Goal: Find specific page/section: Find specific page/section

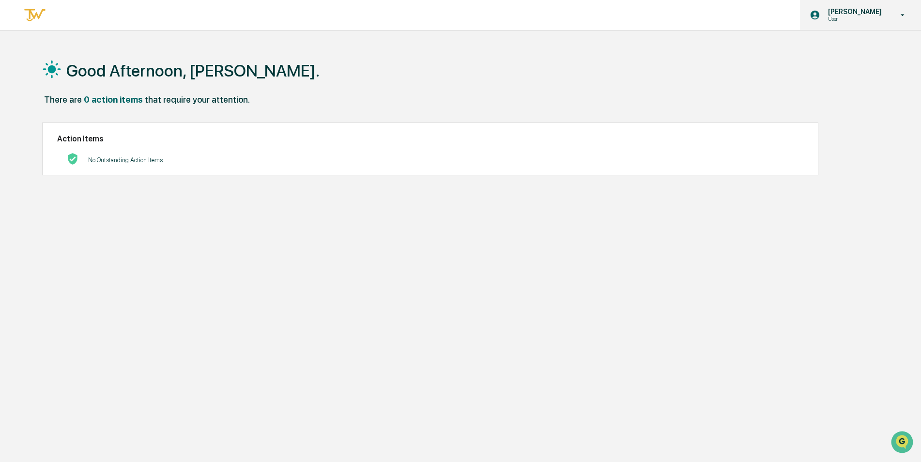
click at [828, 27] on div "[PERSON_NAME] User" at bounding box center [860, 15] width 121 height 30
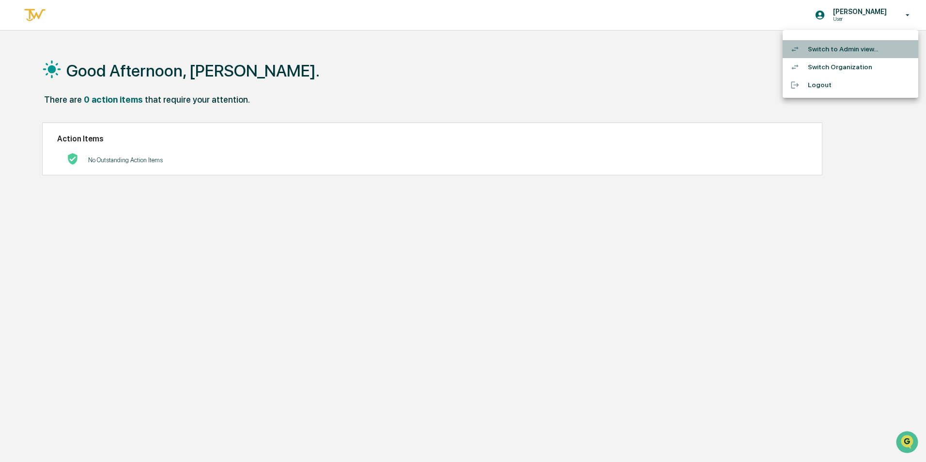
click at [829, 56] on li "Switch to Admin view..." at bounding box center [850, 49] width 136 height 18
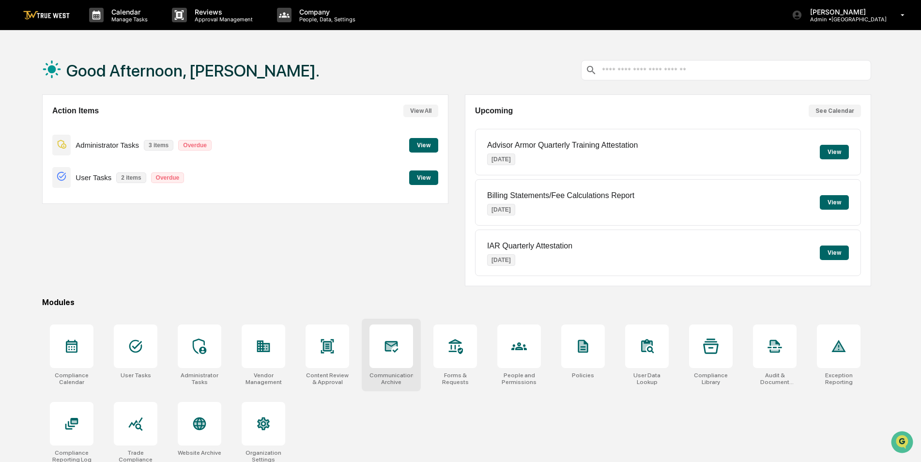
click at [405, 359] on div at bounding box center [391, 346] width 44 height 44
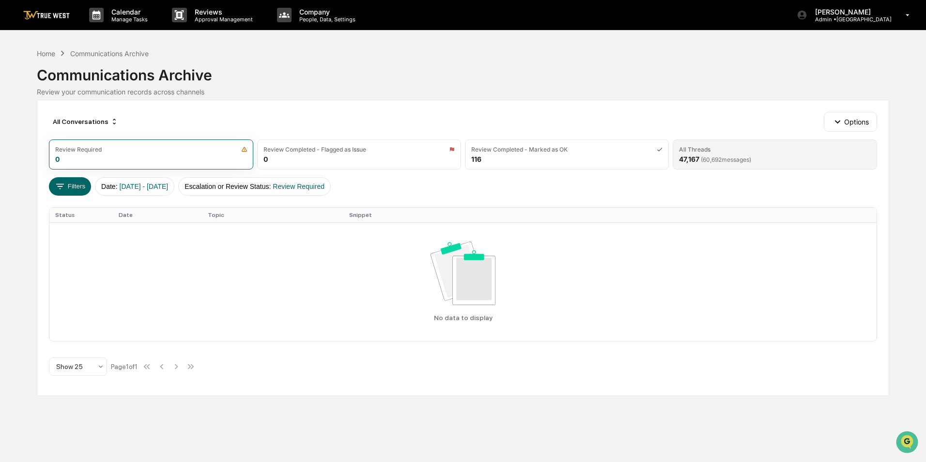
click at [703, 158] on span "( 60,692 messages)" at bounding box center [726, 159] width 50 height 7
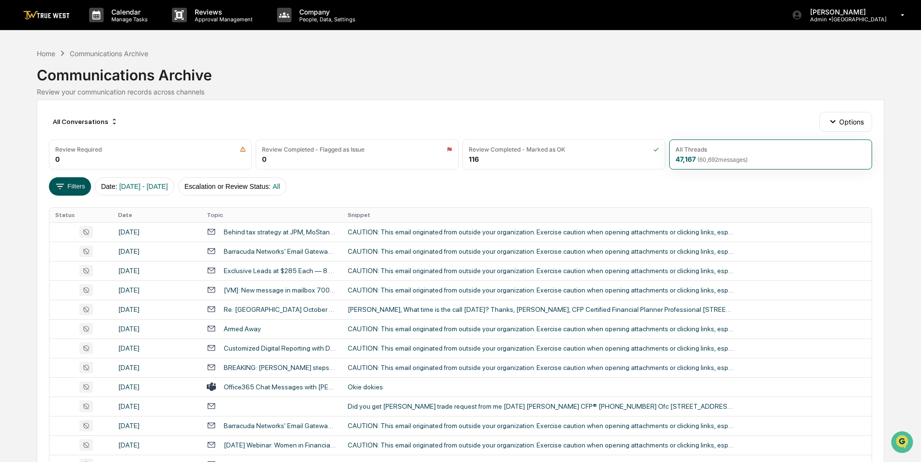
click at [74, 182] on button "Filters" at bounding box center [70, 186] width 42 height 18
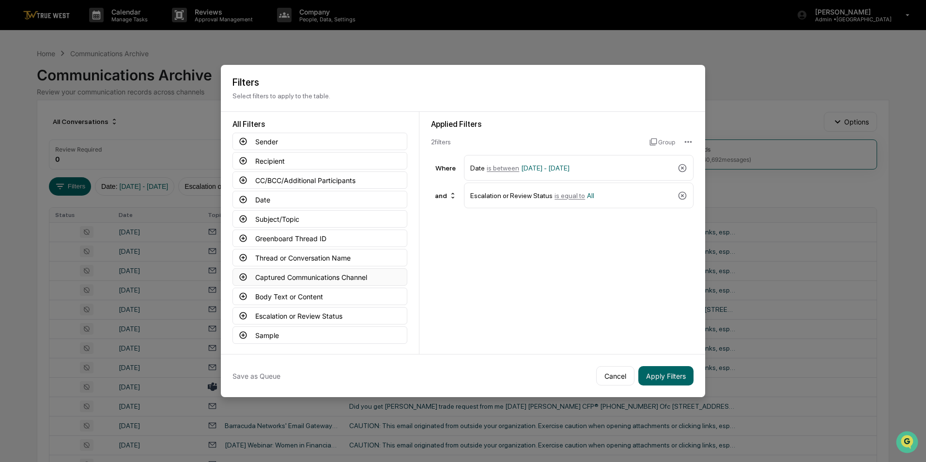
click at [293, 274] on button "Captured Communications Channel" at bounding box center [319, 276] width 175 height 17
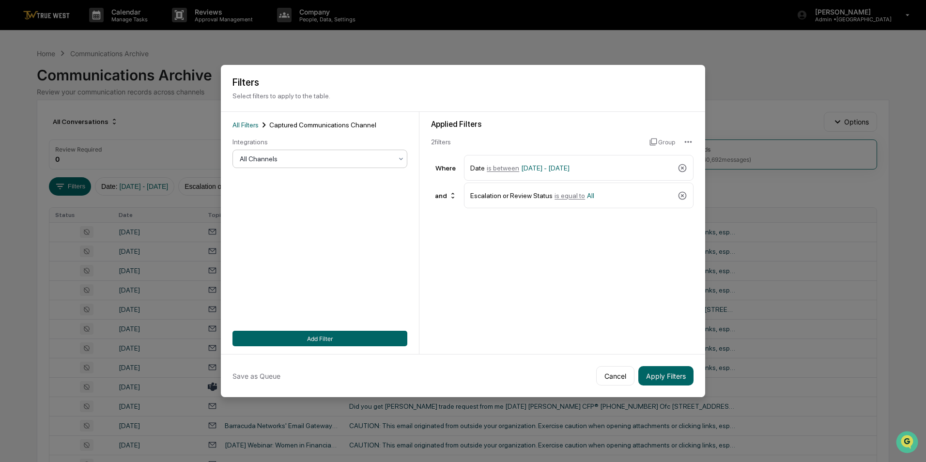
click at [321, 159] on div at bounding box center [316, 159] width 152 height 10
click at [288, 218] on div "Microsoft Teams" at bounding box center [317, 218] width 174 height 19
click at [351, 339] on button "Add Filter" at bounding box center [319, 338] width 175 height 15
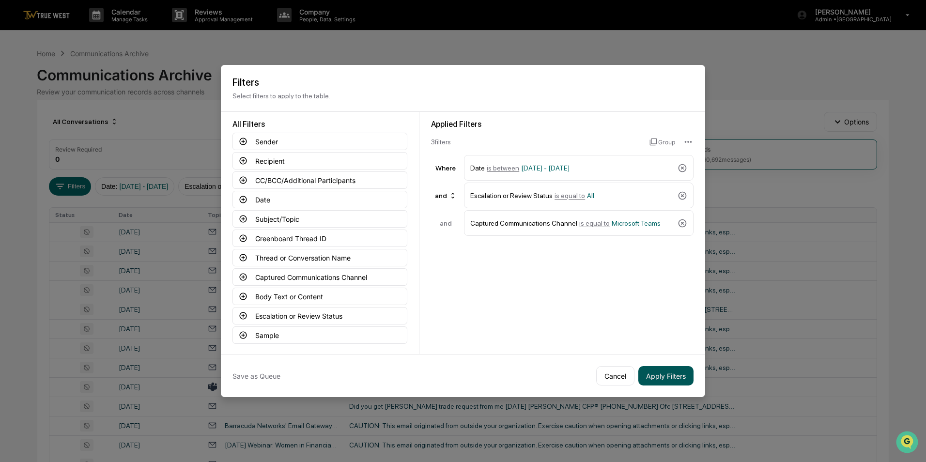
click at [665, 373] on button "Apply Filters" at bounding box center [665, 375] width 55 height 19
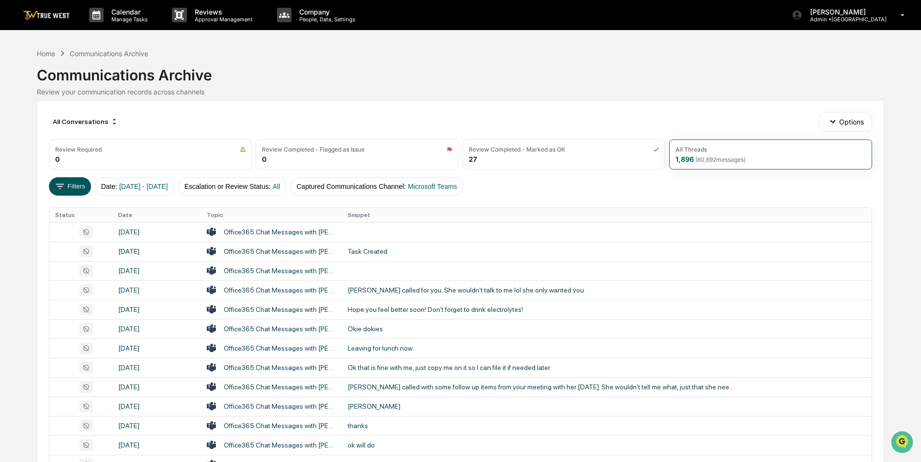
click at [76, 178] on button "Filters" at bounding box center [70, 186] width 42 height 18
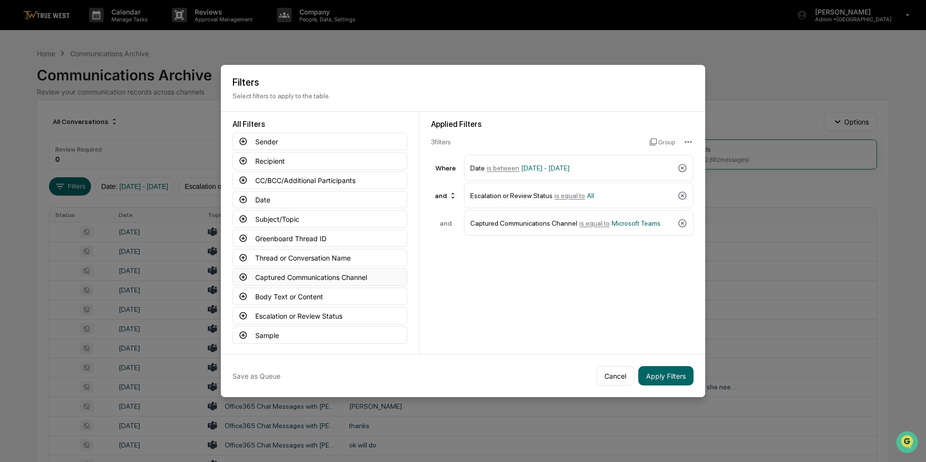
click at [307, 275] on button "Captured Communications Channel" at bounding box center [319, 276] width 175 height 17
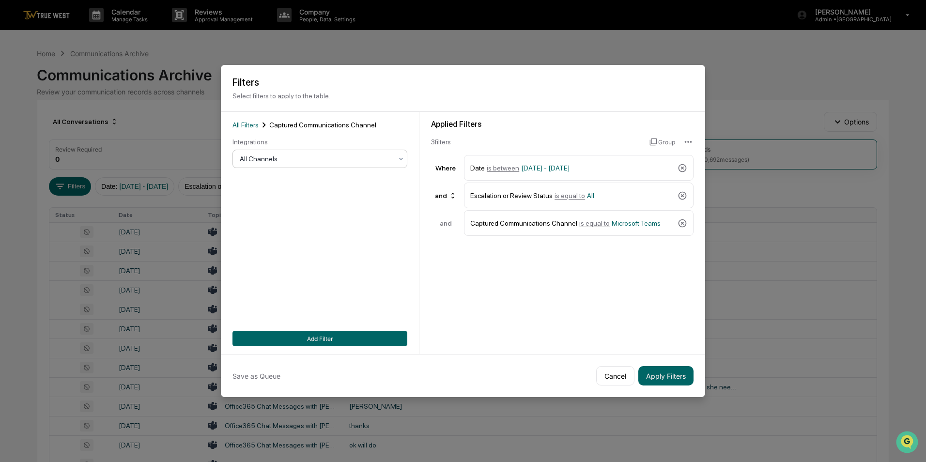
click at [292, 159] on div at bounding box center [316, 159] width 152 height 10
click at [618, 375] on button "Cancel" at bounding box center [615, 375] width 38 height 19
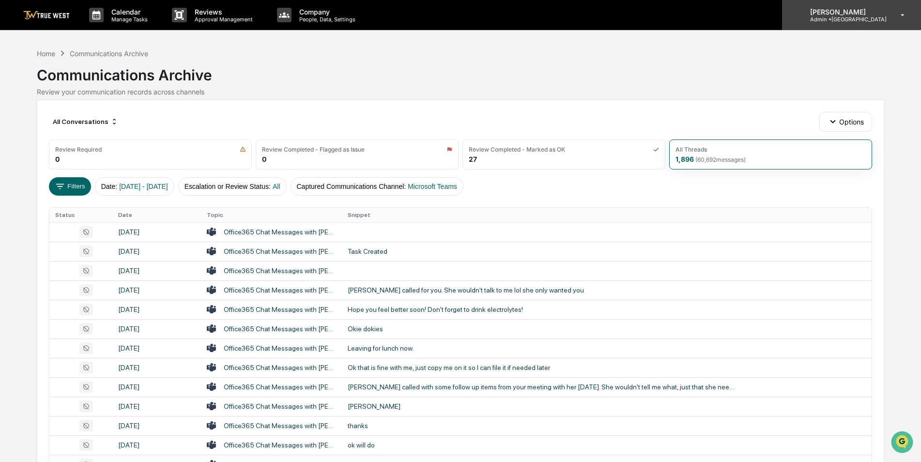
click at [856, 22] on p "Admin • Park Square" at bounding box center [844, 19] width 84 height 7
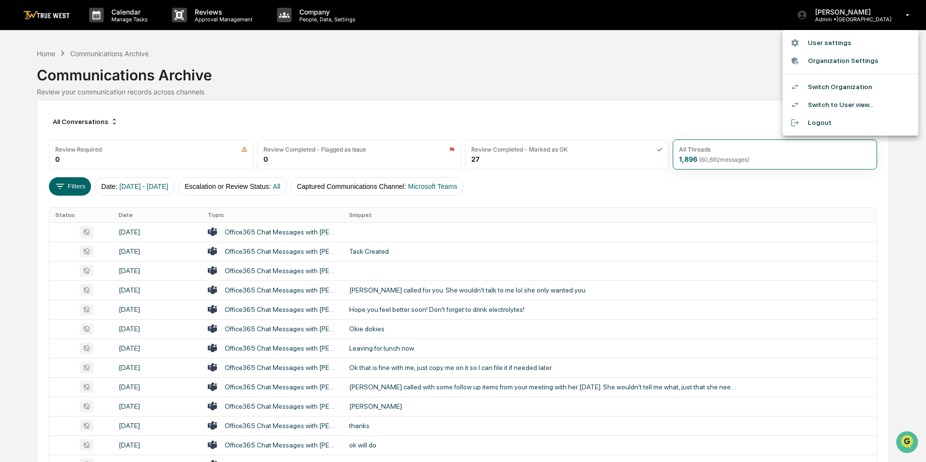
click at [834, 87] on li "Switch Organization" at bounding box center [850, 87] width 136 height 18
